Goal: Transaction & Acquisition: Purchase product/service

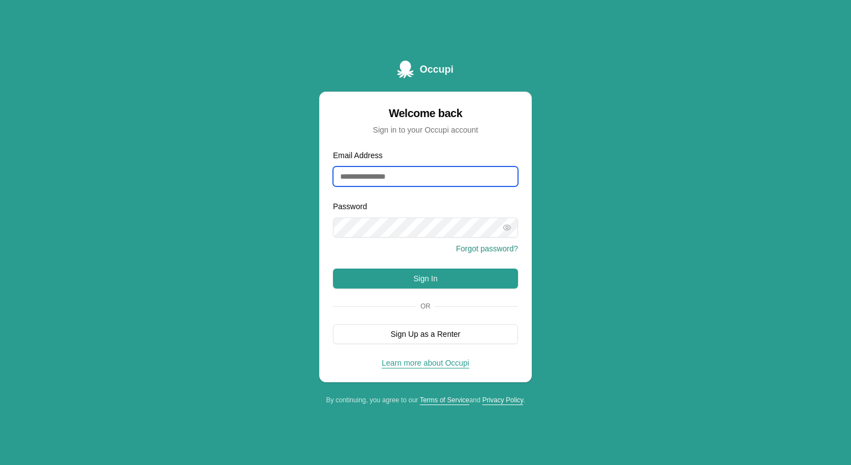
click at [423, 166] on input "Email Address" at bounding box center [425, 176] width 185 height 20
type input "**********"
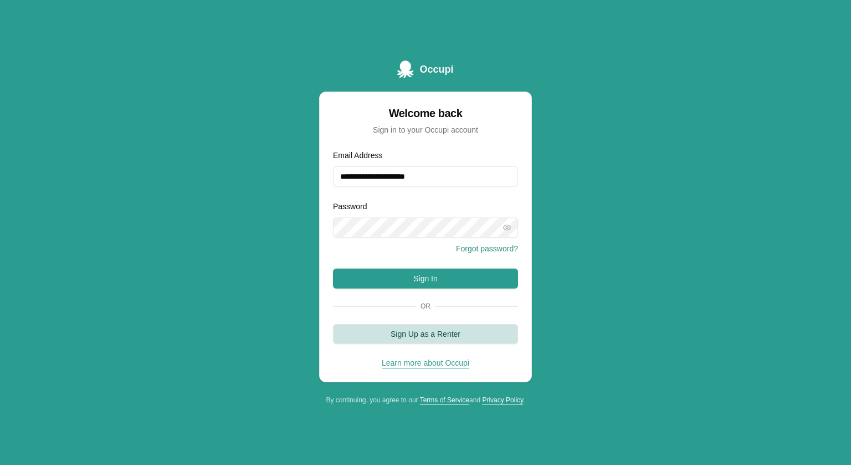
click at [412, 328] on button "Sign Up as a Renter" at bounding box center [425, 334] width 185 height 20
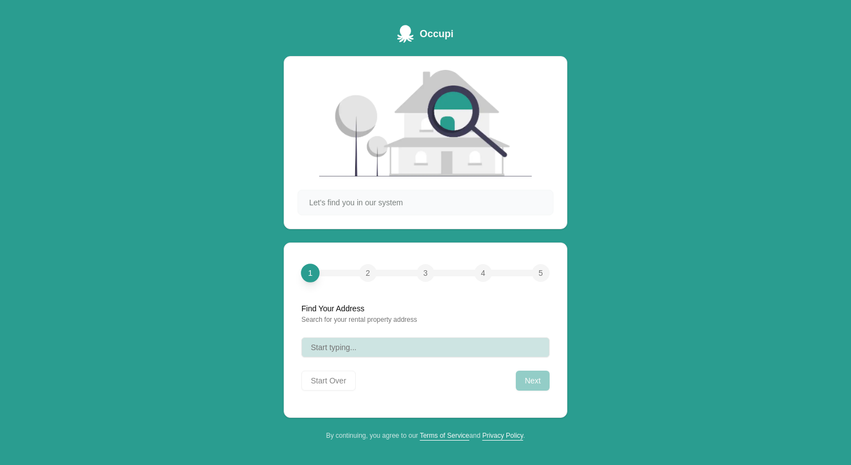
click at [383, 346] on button "Start typing..." at bounding box center [426, 347] width 248 height 20
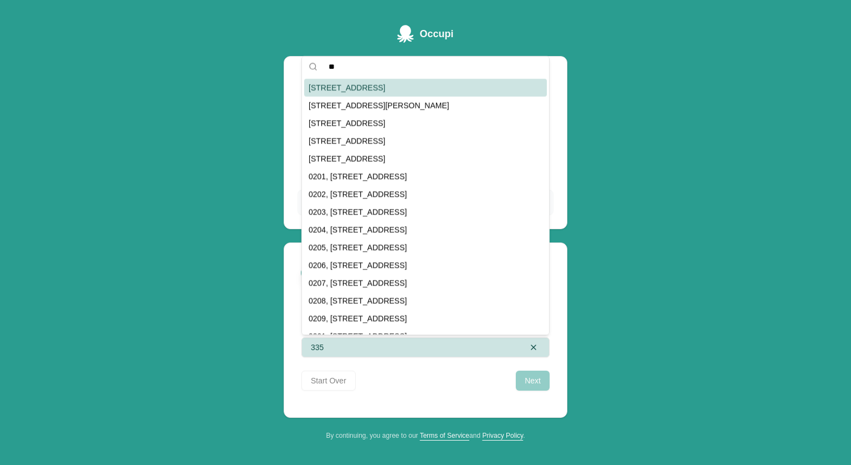
type input "*"
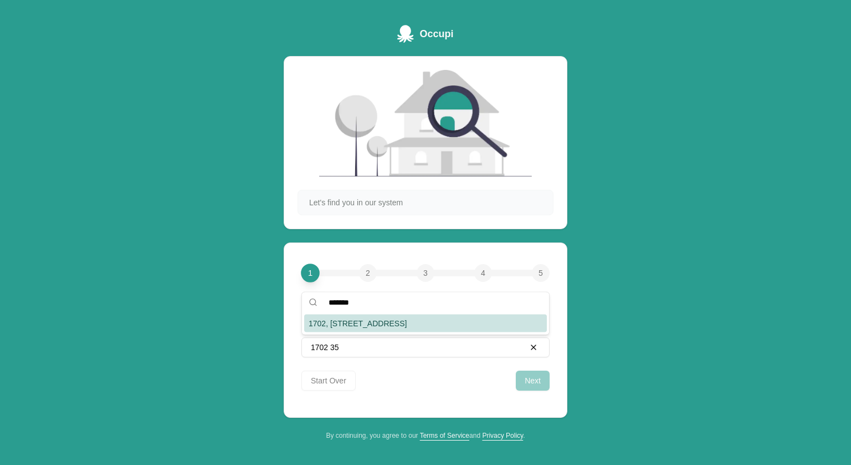
click at [385, 322] on div "1702, [STREET_ADDRESS]" at bounding box center [425, 323] width 243 height 18
type input "**********"
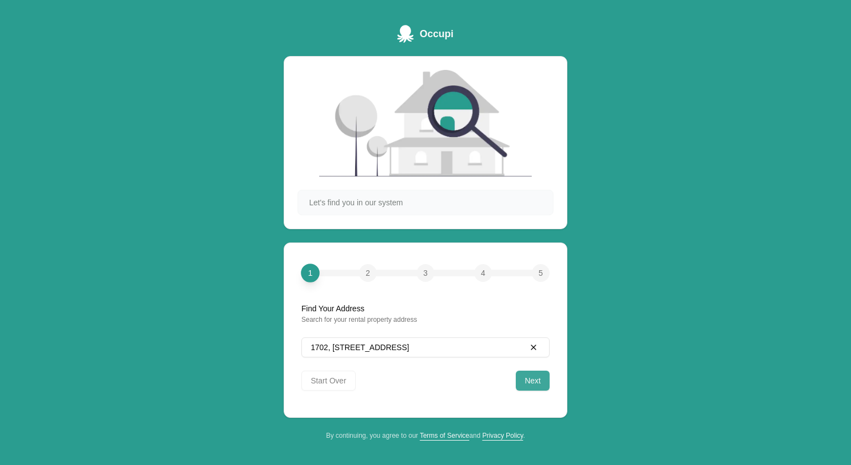
click at [533, 385] on button "Next" at bounding box center [533, 380] width 34 height 20
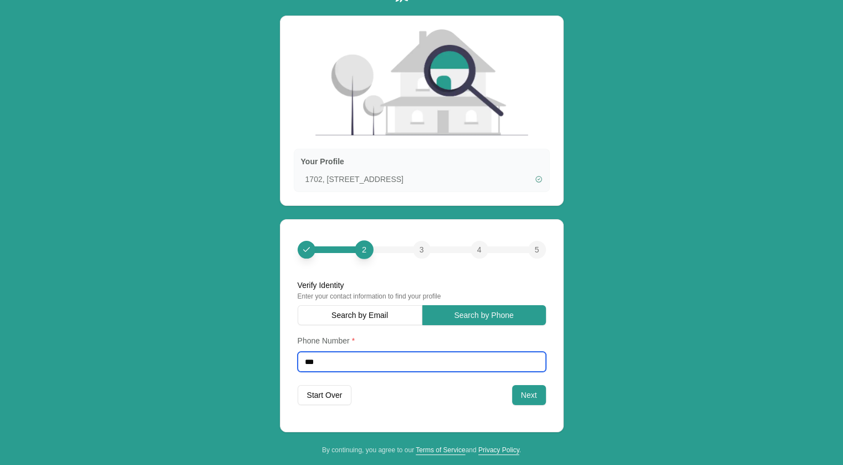
scroll to position [49, 0]
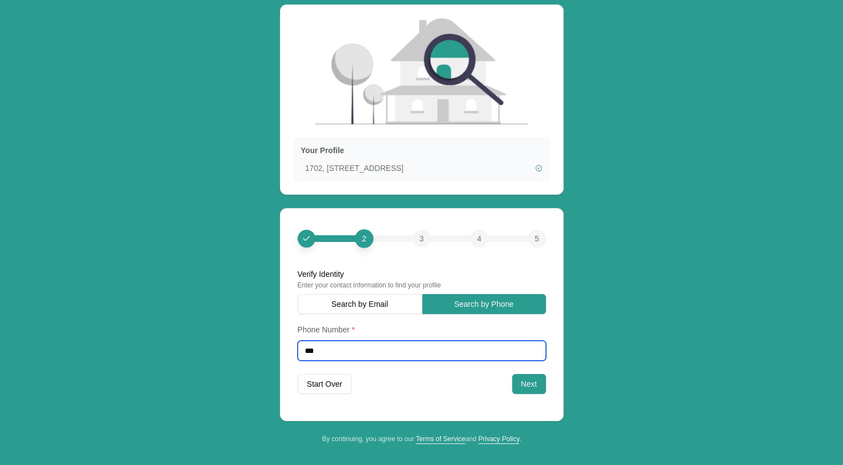
click at [411, 346] on input "***" at bounding box center [422, 350] width 248 height 20
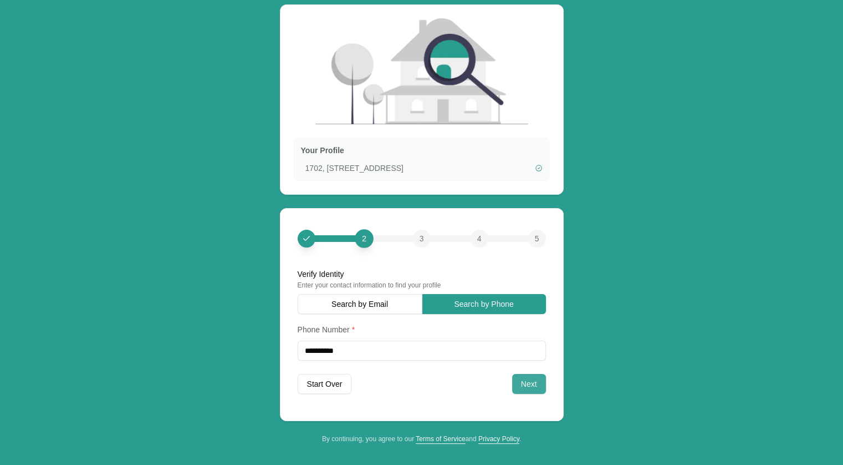
click at [529, 389] on button "Next" at bounding box center [529, 384] width 34 height 20
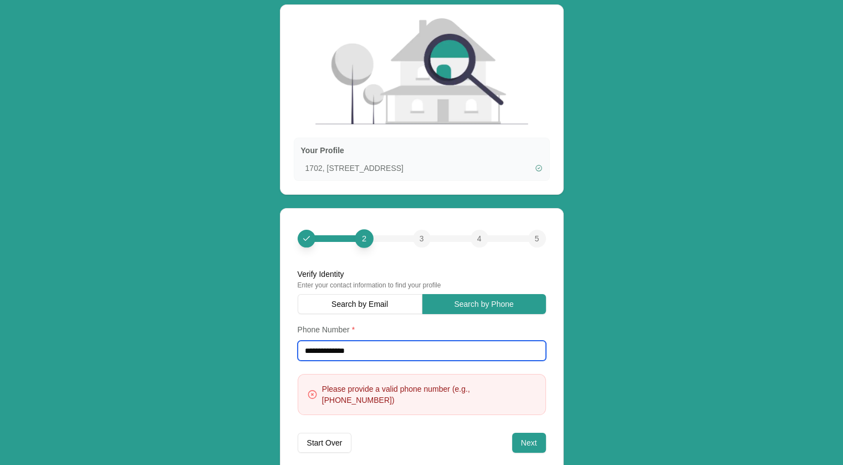
click at [387, 354] on input "**********" at bounding box center [422, 350] width 248 height 20
type input "*"
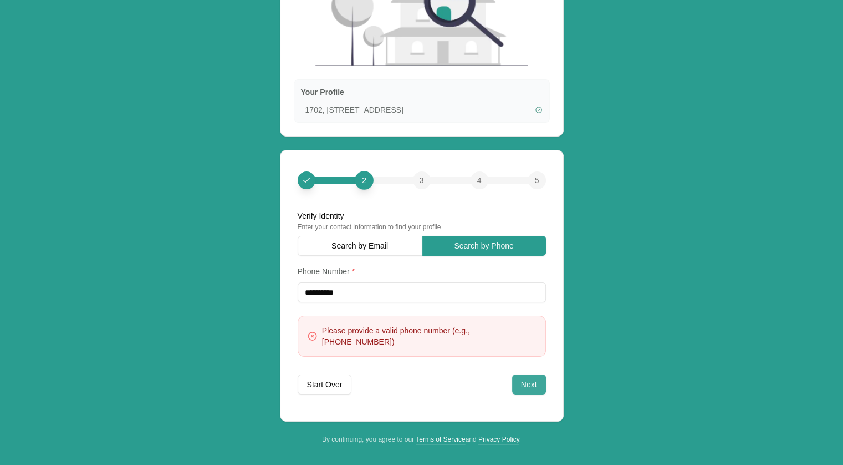
click at [528, 385] on button "Next" at bounding box center [529, 384] width 34 height 20
type input "**********"
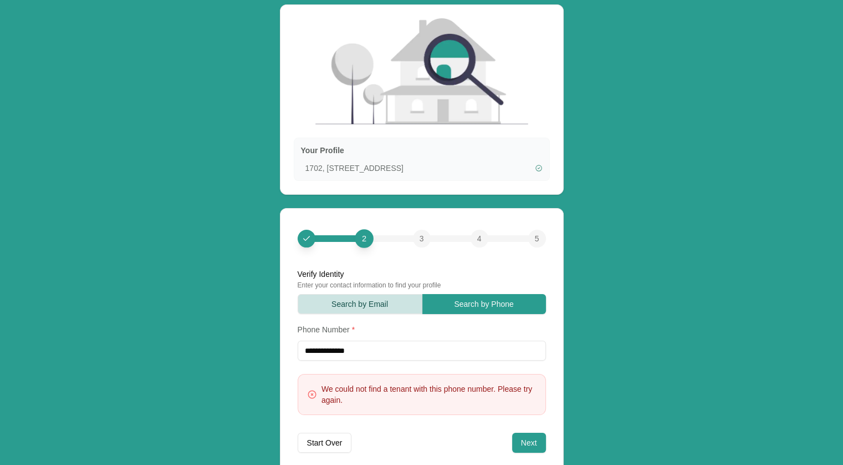
click at [391, 313] on button "Search by Email" at bounding box center [360, 304] width 125 height 20
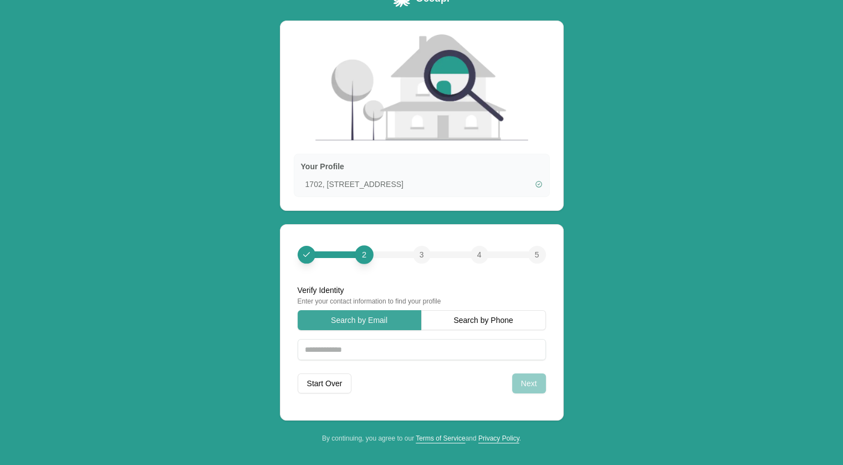
scroll to position [32, 0]
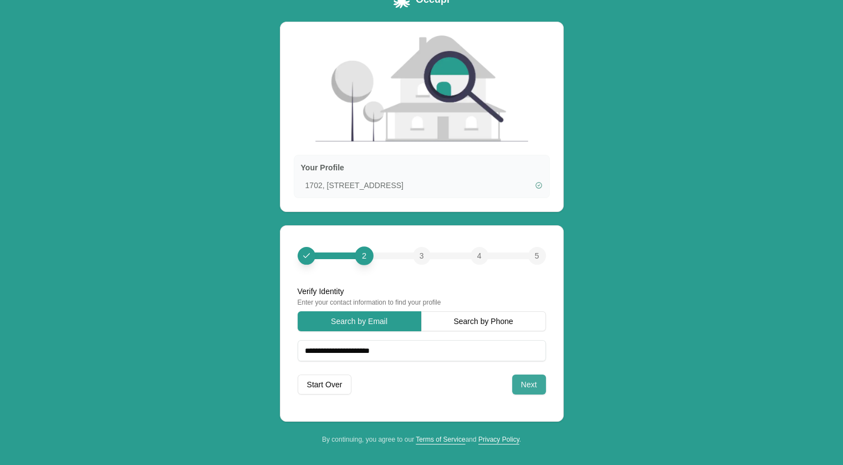
click at [539, 390] on button "Next" at bounding box center [529, 384] width 34 height 20
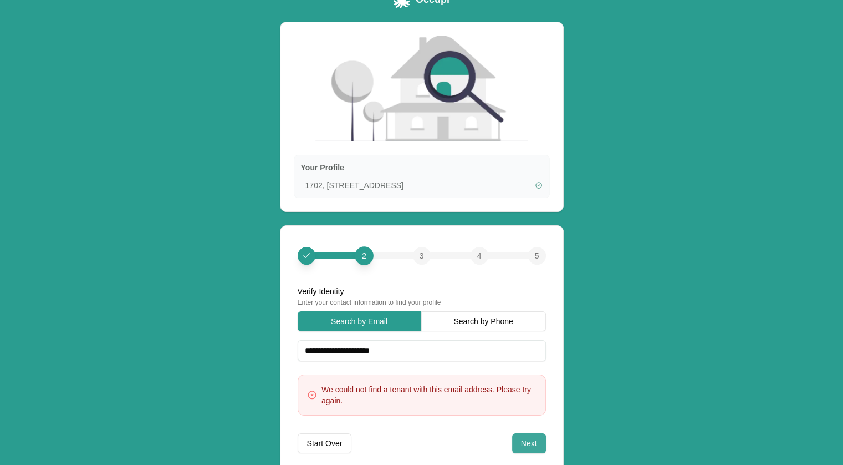
click at [410, 345] on input "**********" at bounding box center [422, 350] width 248 height 21
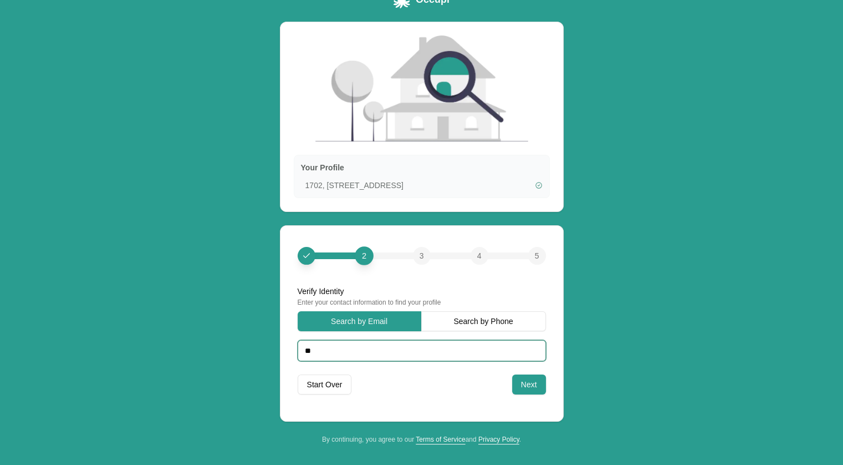
type input "*"
click at [529, 381] on button "Next" at bounding box center [529, 384] width 34 height 20
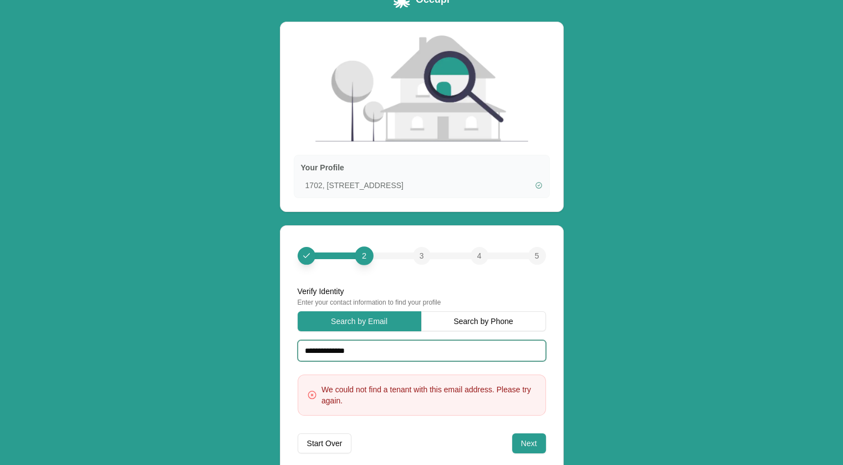
click at [429, 349] on input "**********" at bounding box center [422, 350] width 248 height 21
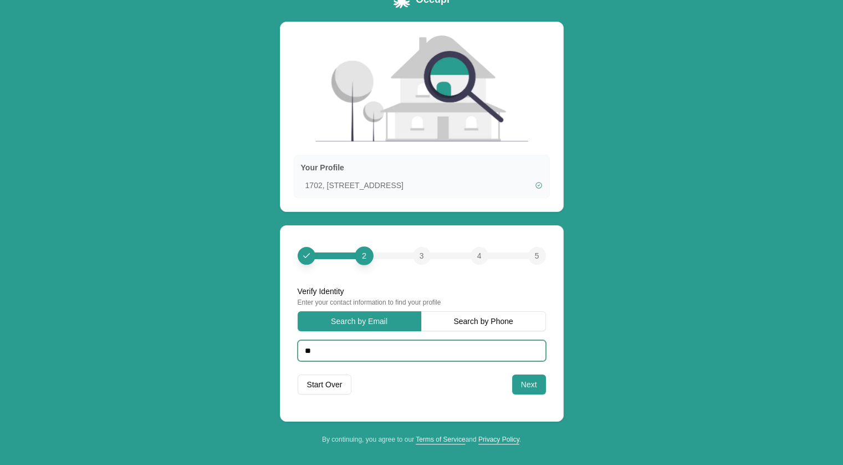
type input "*"
click at [470, 328] on button "Search by Phone" at bounding box center [483, 321] width 125 height 20
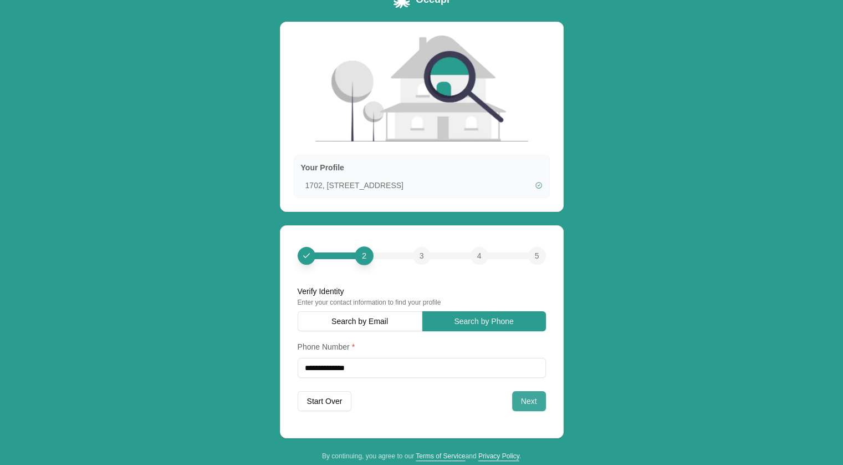
click at [533, 401] on button "Next" at bounding box center [529, 401] width 34 height 20
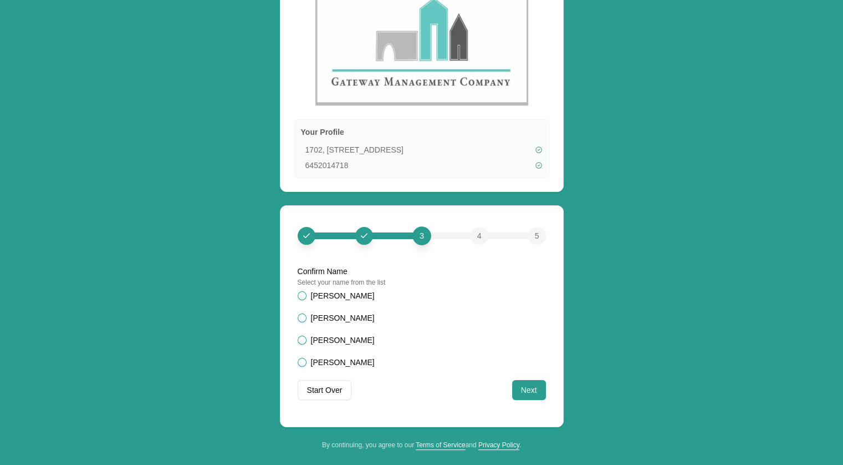
scroll to position [88, 0]
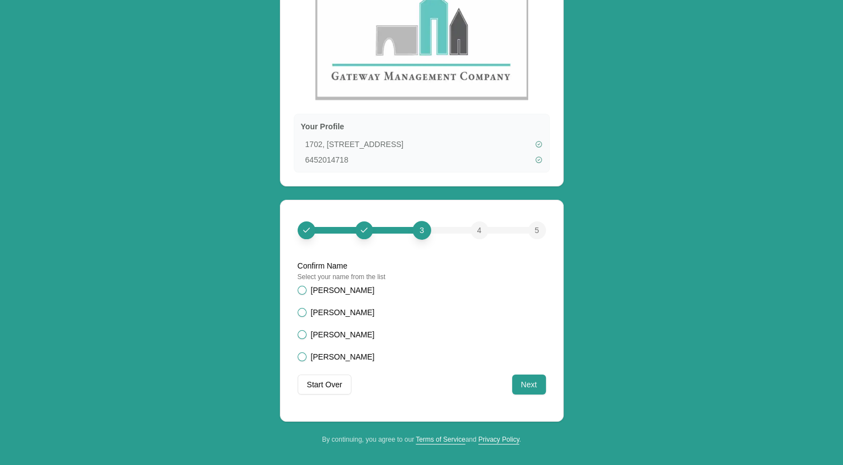
click at [303, 334] on button "[PERSON_NAME]" at bounding box center [302, 334] width 9 height 9
click at [532, 387] on button "Next" at bounding box center [529, 384] width 34 height 20
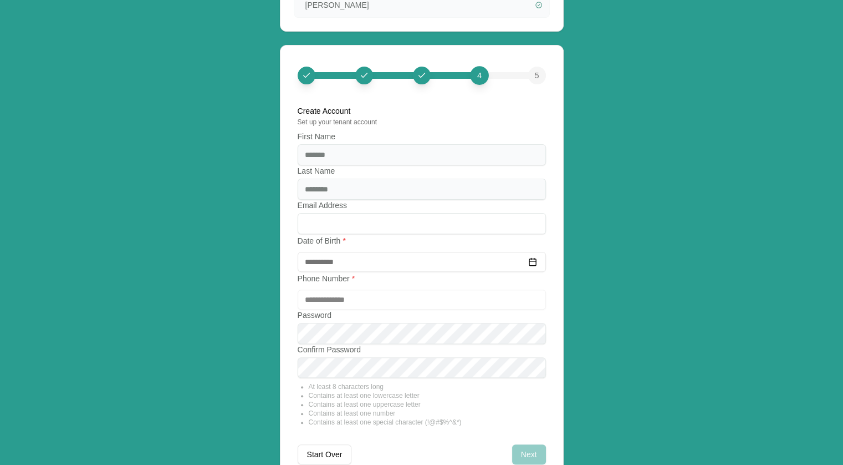
scroll to position [259, 0]
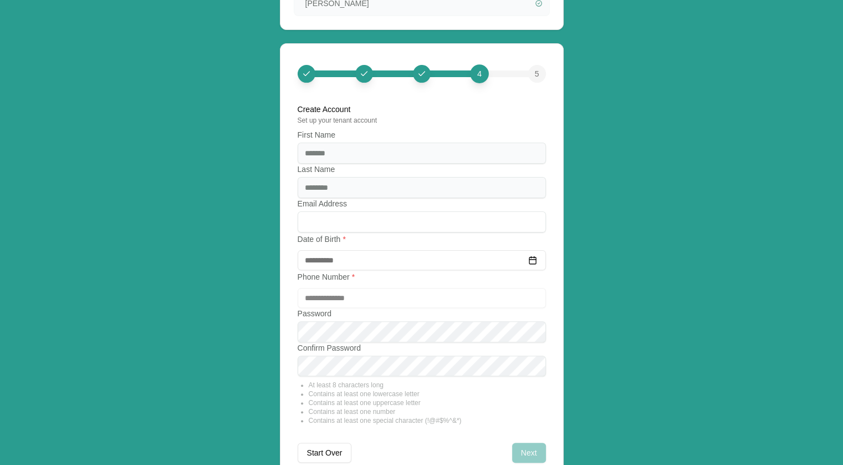
click at [446, 215] on input "Email Address" at bounding box center [422, 221] width 248 height 21
type input "*"
type input "**********"
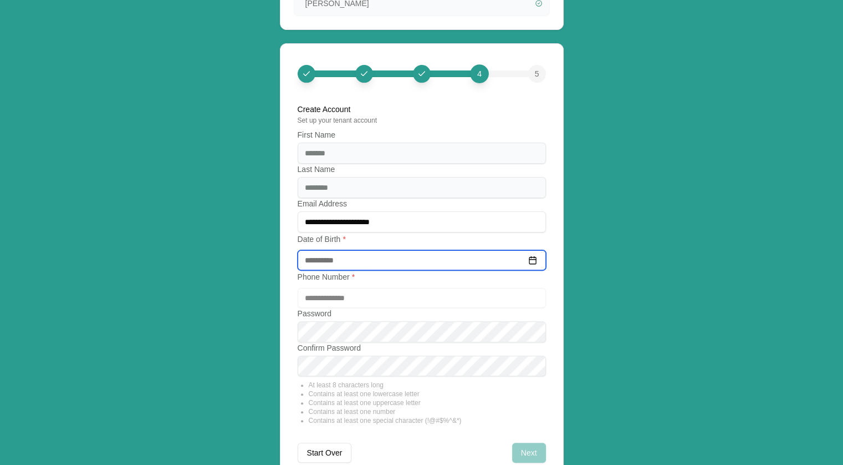
click at [396, 263] on input at bounding box center [422, 260] width 248 height 20
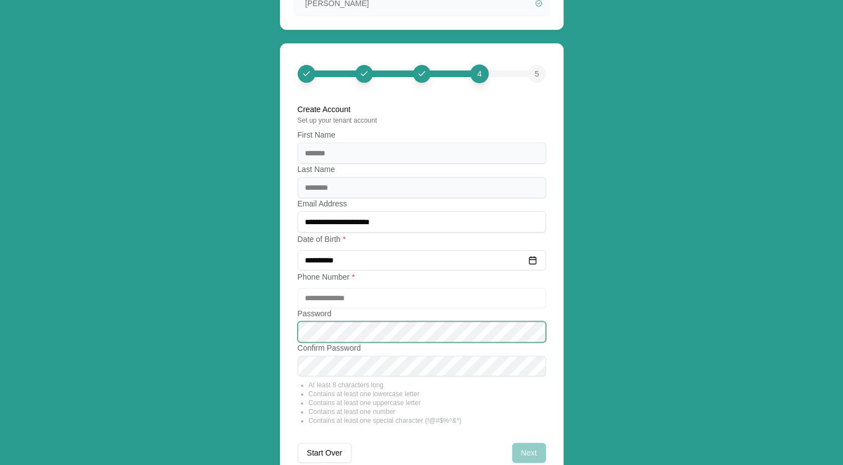
type input "**********"
click at [400, 351] on label "Confirm Password" at bounding box center [422, 347] width 248 height 11
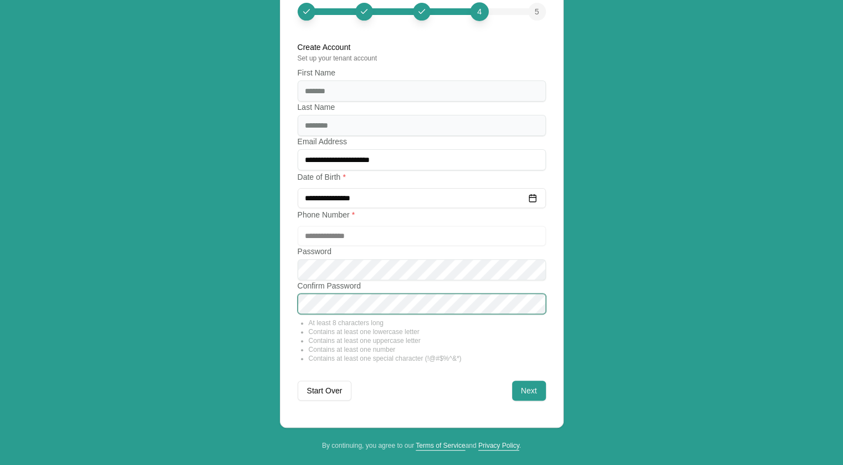
scroll to position [327, 0]
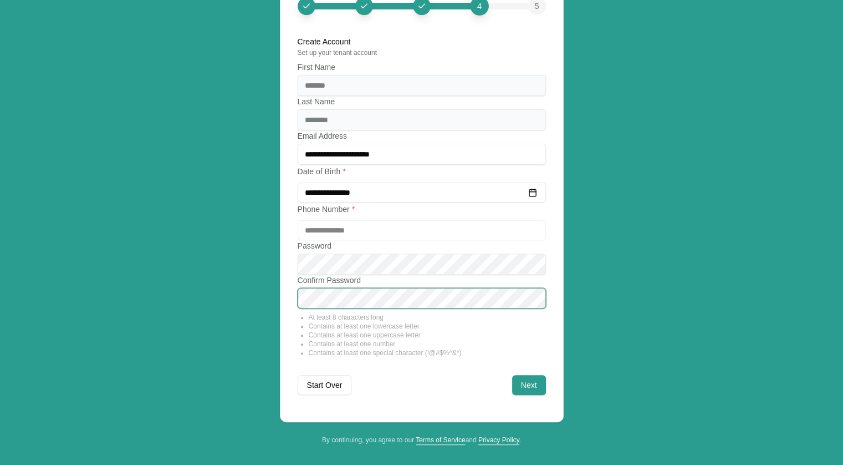
click at [529, 387] on button "Next" at bounding box center [529, 385] width 34 height 20
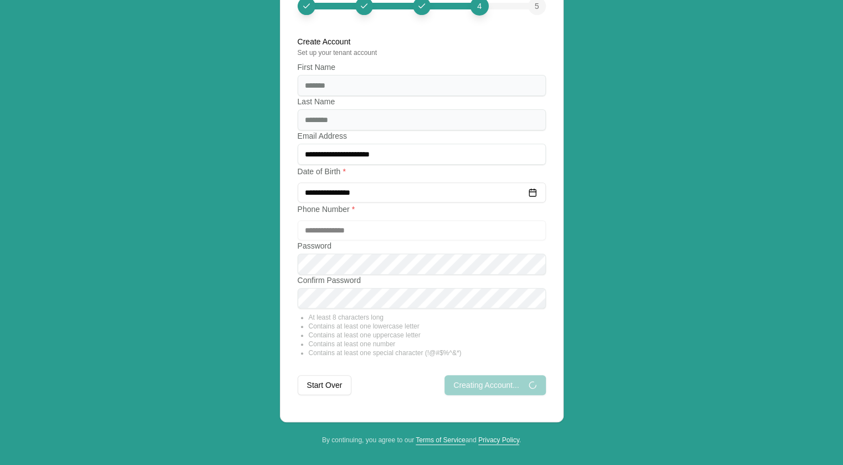
scroll to position [119, 0]
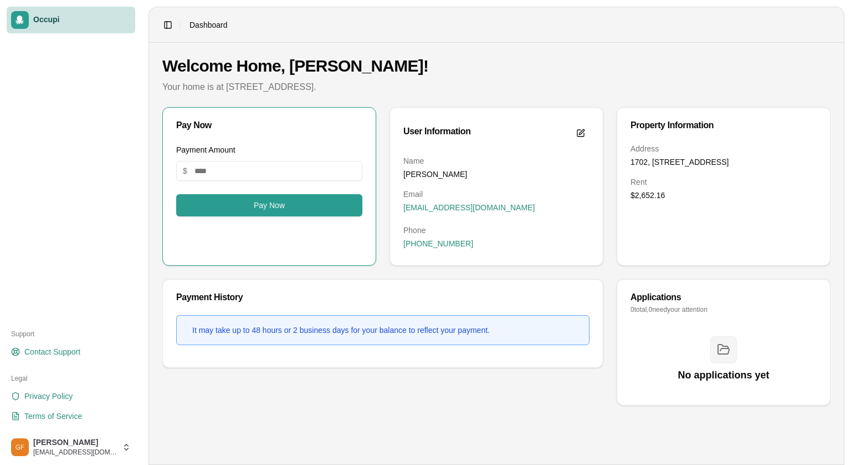
click at [299, 206] on button "Pay Now" at bounding box center [269, 205] width 186 height 22
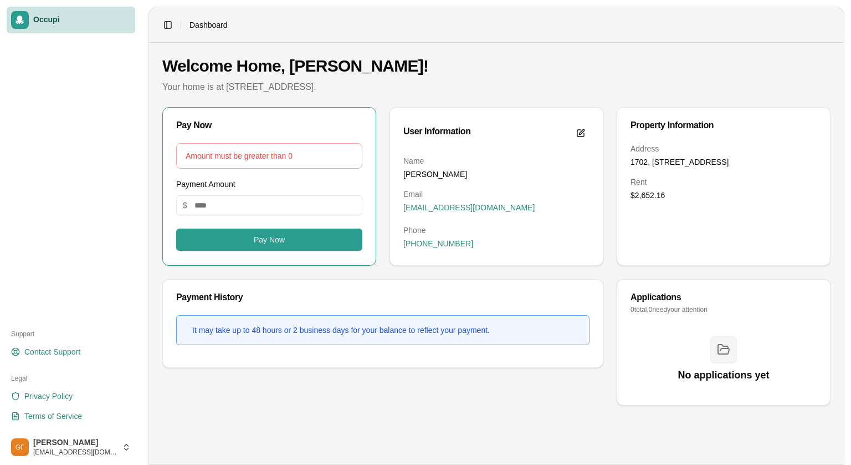
click at [656, 212] on div "Address 1702, 335 N. Magnolia Ave. #1702, Orlando, FL 32801 Rent $2,652.16" at bounding box center [724, 204] width 213 height 122
click at [652, 222] on div "Address 1702, 335 N. Magnolia Ave. #1702, Orlando, FL 32801 Rent $2,652.16" at bounding box center [724, 204] width 213 height 122
click at [666, 187] on dt "Rent" at bounding box center [724, 181] width 186 height 11
click at [422, 377] on div "Payment History It may take up to 48 hours or 2 business days for your balance …" at bounding box center [382, 342] width 441 height 126
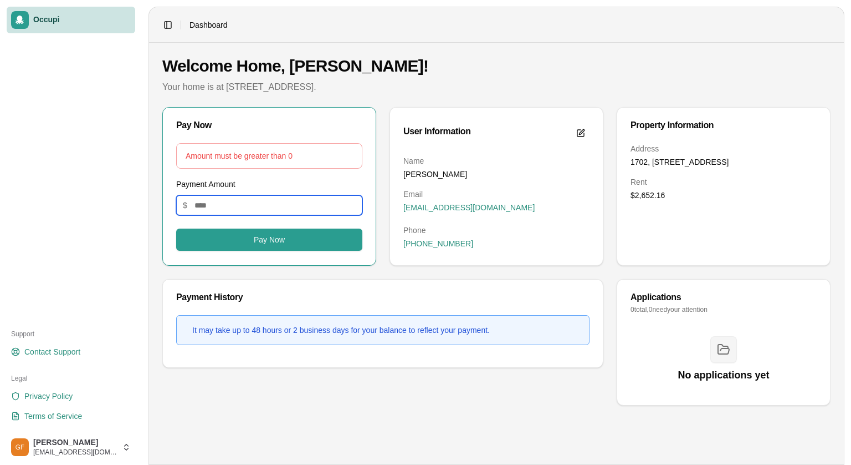
click at [219, 203] on input "Payment Amount" at bounding box center [269, 205] width 186 height 20
type input "*******"
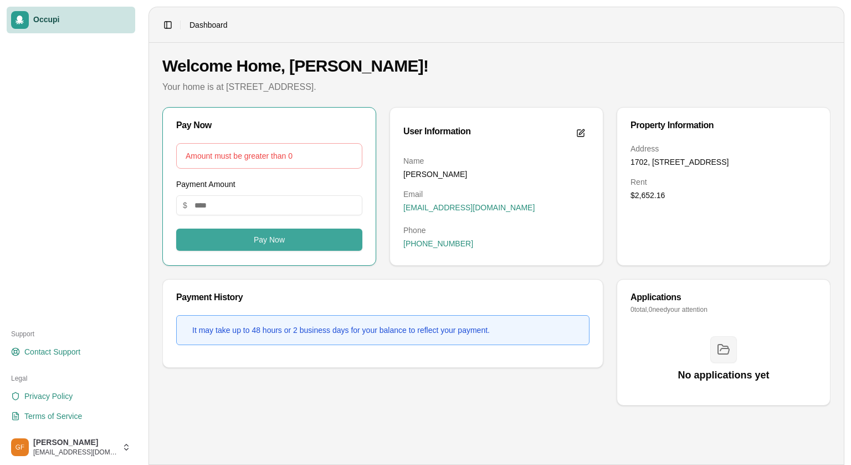
click at [280, 234] on button "Pay Now" at bounding box center [269, 239] width 186 height 22
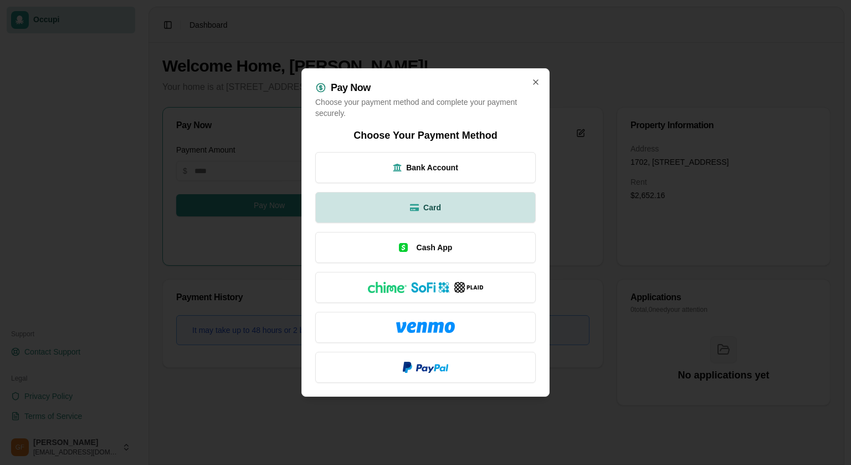
click at [397, 218] on button "Card" at bounding box center [425, 207] width 221 height 31
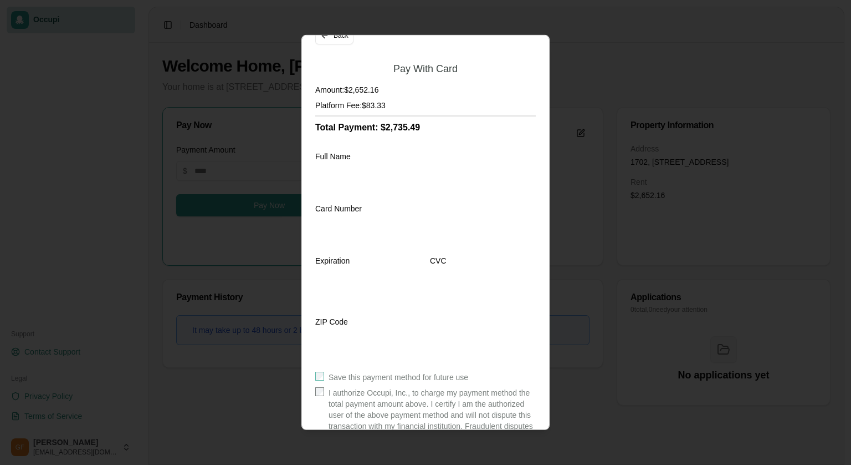
scroll to position [79, 0]
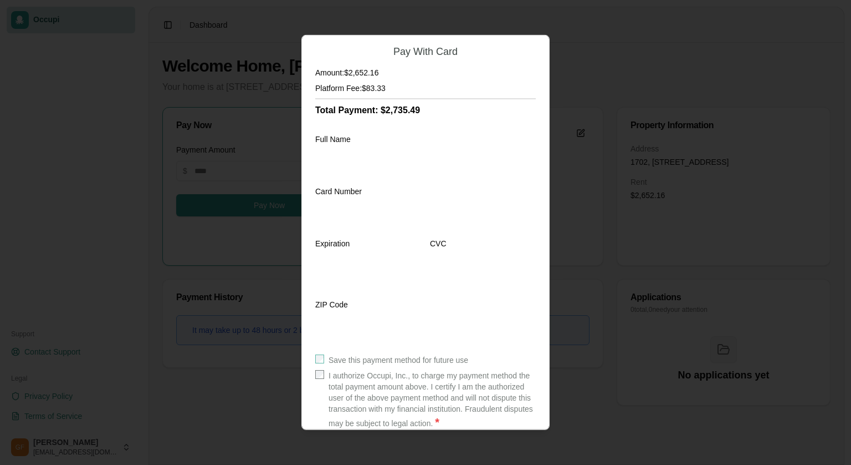
click at [523, 357] on div "Save this payment method for future use" at bounding box center [425, 359] width 221 height 11
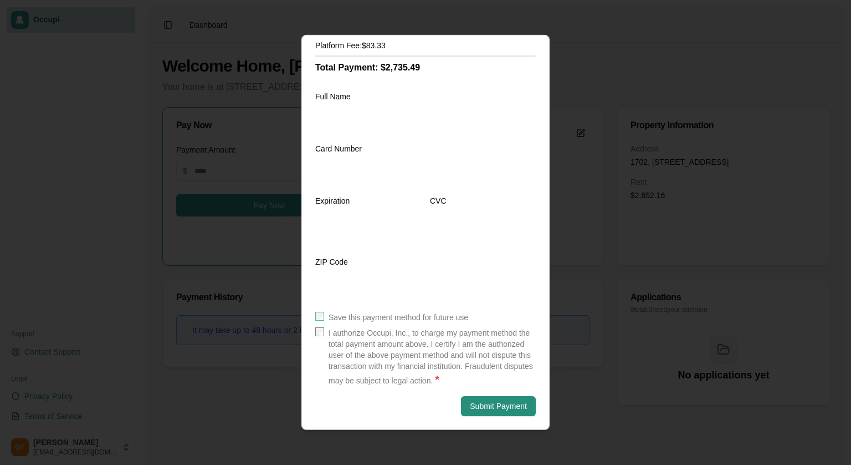
scroll to position [132, 0]
click at [502, 415] on button "Submit Payment" at bounding box center [498, 406] width 75 height 20
